Goal: Navigation & Orientation: Find specific page/section

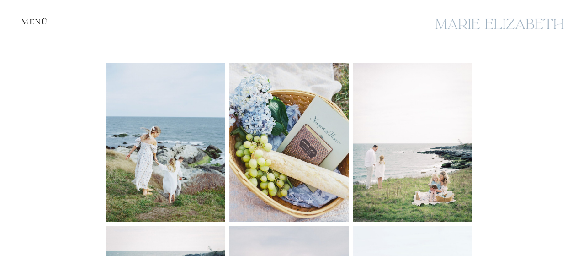
scroll to position [488, 0]
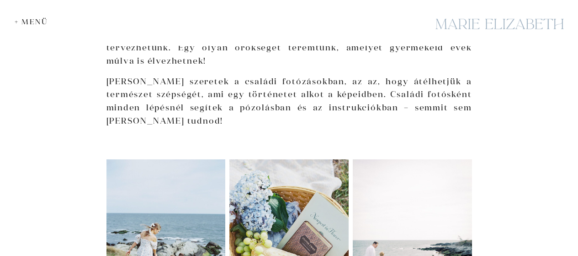
click at [476, 17] on div at bounding box center [499, 23] width 137 height 33
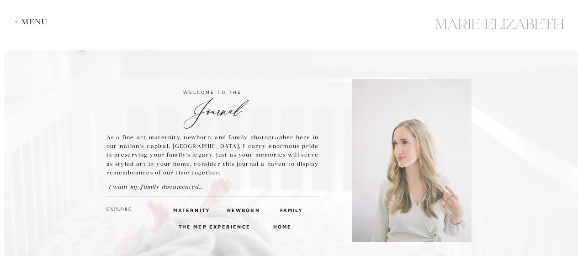
click at [31, 22] on div "+ Menu" at bounding box center [34, 21] width 38 height 9
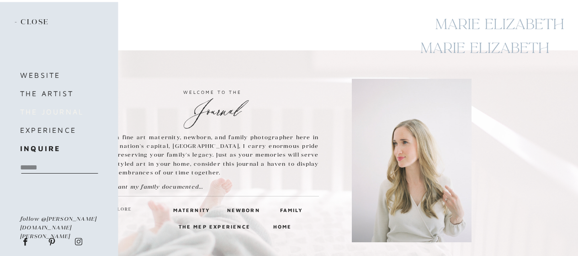
click at [56, 109] on h3 "the journal" at bounding box center [58, 111] width 77 height 13
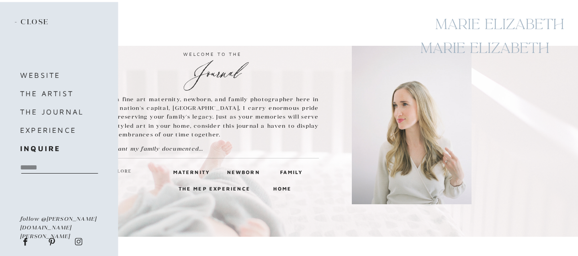
scroll to position [46, 0]
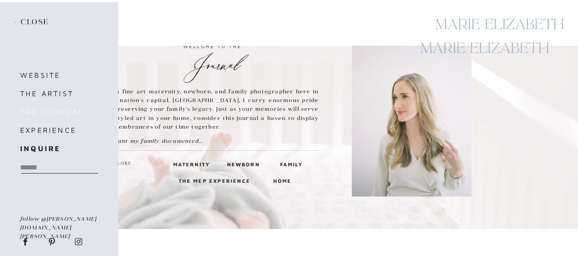
click at [62, 110] on h3 "the journal" at bounding box center [58, 111] width 77 height 13
click at [63, 110] on h3 "the journal" at bounding box center [58, 111] width 77 height 13
click at [168, 24] on div at bounding box center [289, 114] width 579 height 229
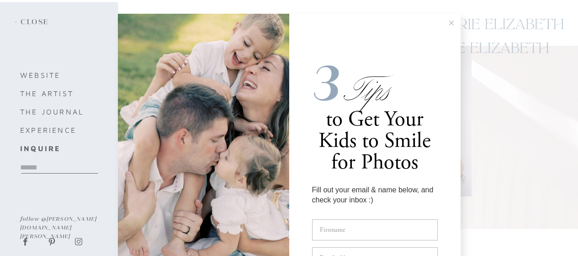
click at [449, 22] on icon at bounding box center [451, 23] width 5 height 5
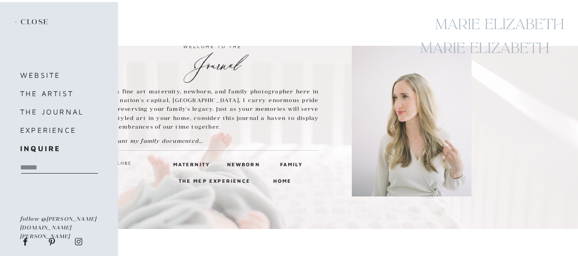
click at [31, 19] on h2 "- close" at bounding box center [34, 22] width 38 height 10
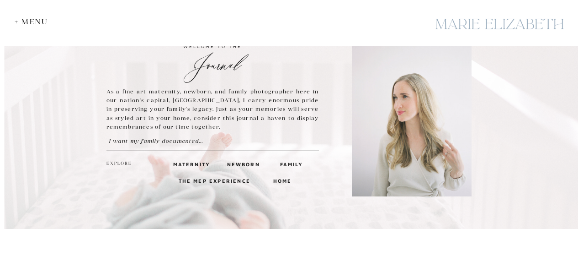
click at [19, 19] on div "+ Menu" at bounding box center [34, 21] width 38 height 9
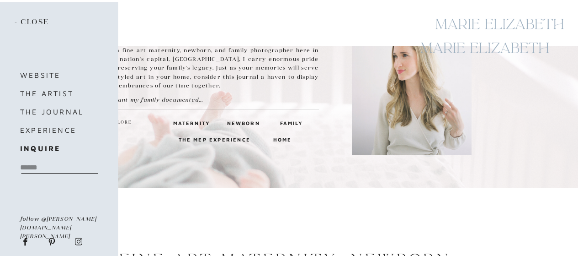
scroll to position [91, 0]
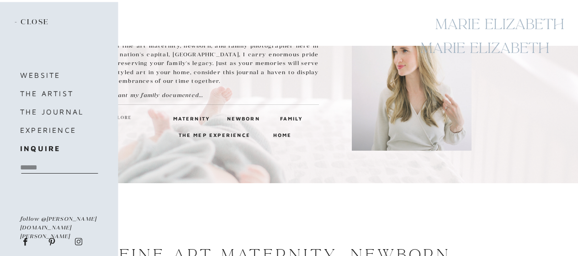
click at [21, 23] on h2 "- close" at bounding box center [34, 22] width 38 height 10
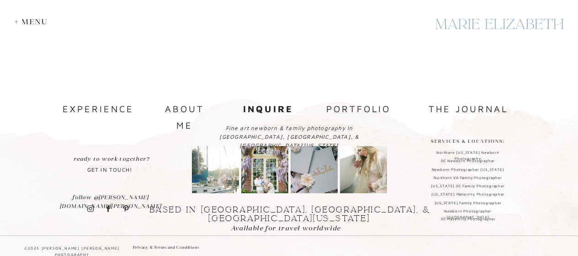
scroll to position [647, 0]
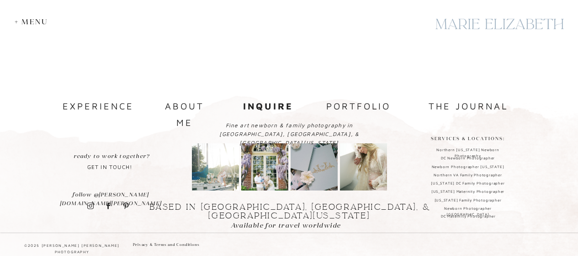
click at [358, 107] on nav "portfolio" at bounding box center [359, 106] width 69 height 17
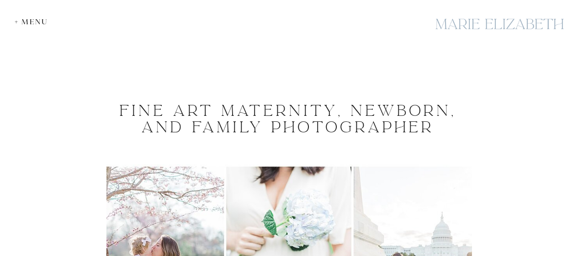
scroll to position [0, 0]
